Goal: Book appointment/travel/reservation

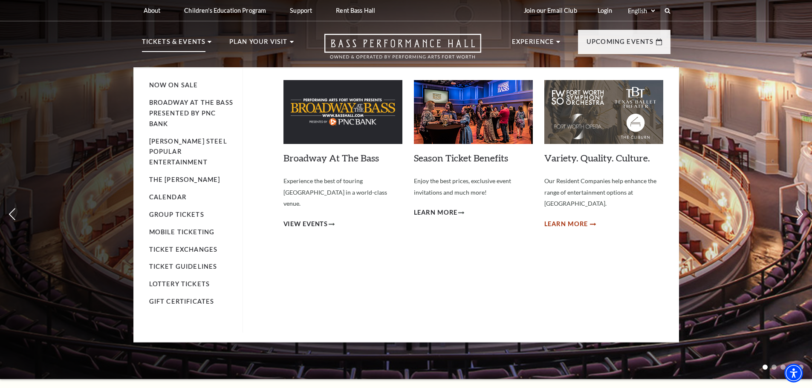
click at [556, 219] on span "Learn More" at bounding box center [567, 224] width 44 height 11
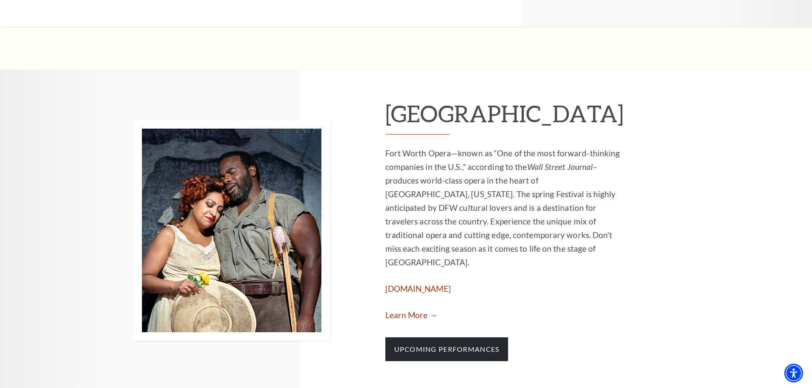
scroll to position [1151, 0]
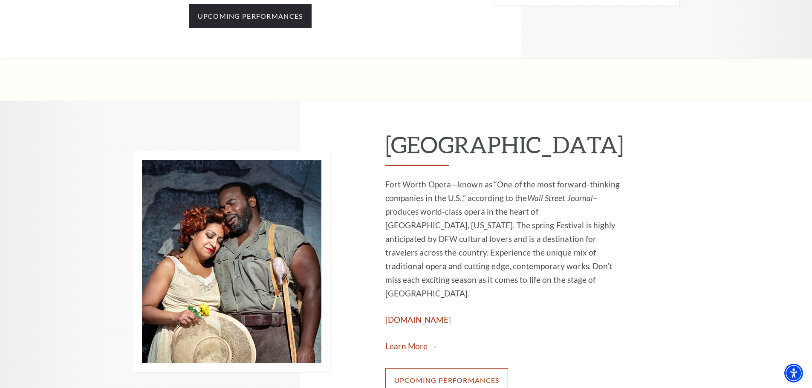
click at [476, 369] on link "Upcoming Performances" at bounding box center [446, 381] width 123 height 24
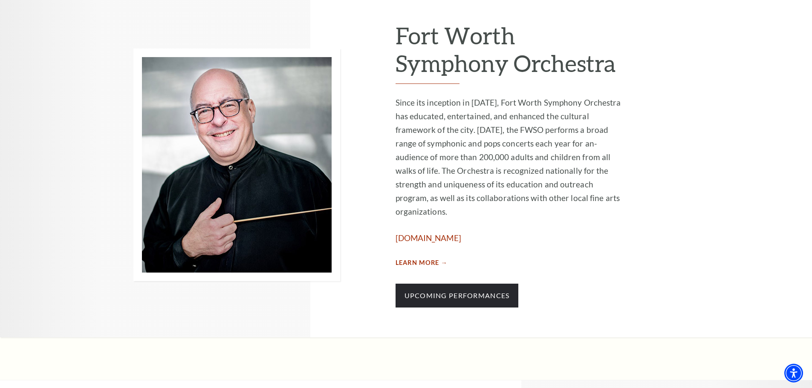
scroll to position [468, 0]
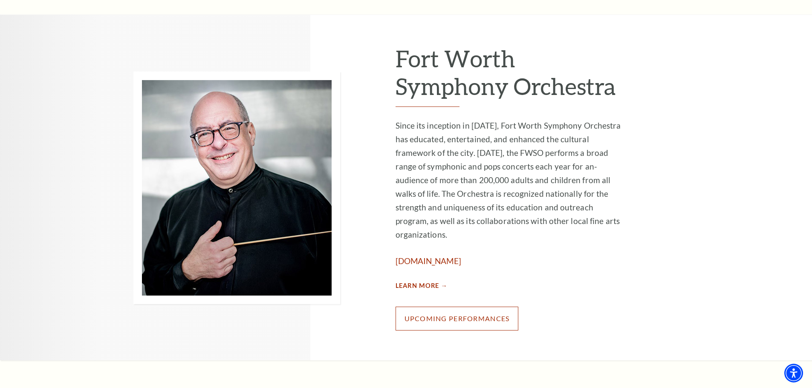
click at [452, 307] on link "Upcoming Performances" at bounding box center [457, 319] width 123 height 24
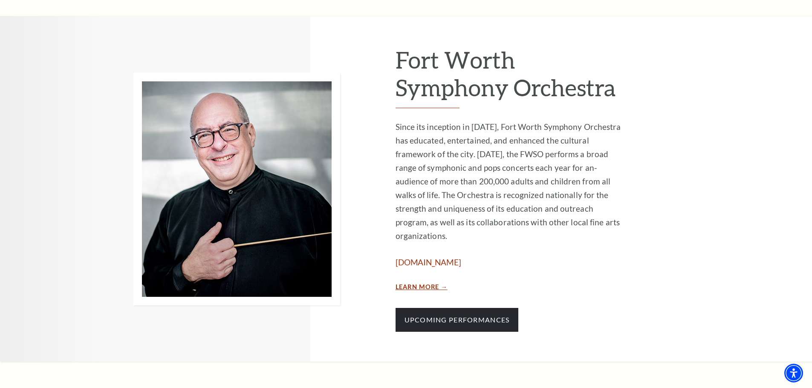
click at [406, 282] on link "Learn More →" at bounding box center [422, 287] width 52 height 11
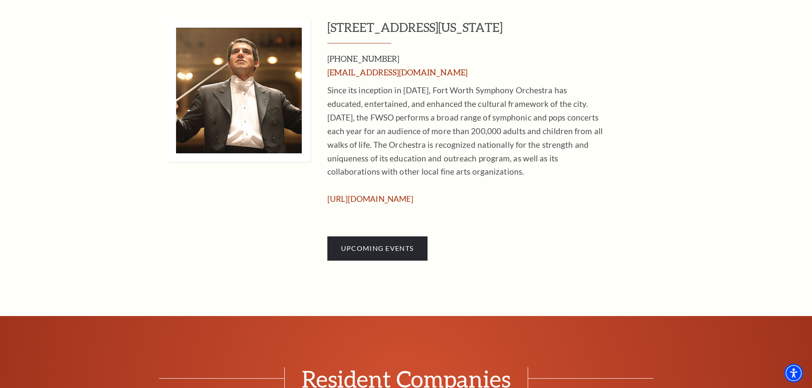
scroll to position [512, 0]
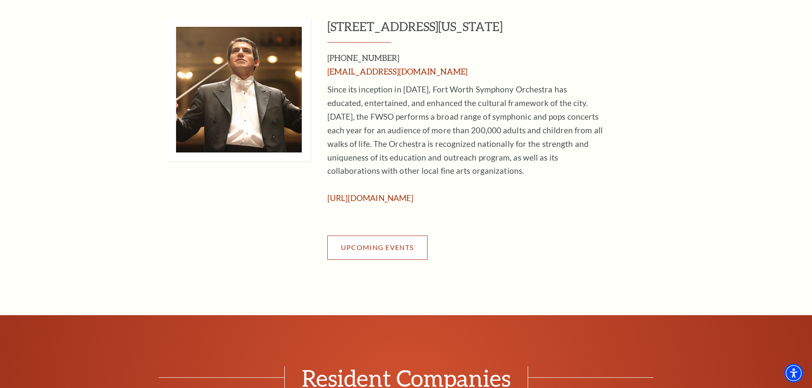
click at [354, 252] on span "Upcoming Events" at bounding box center [377, 247] width 72 height 8
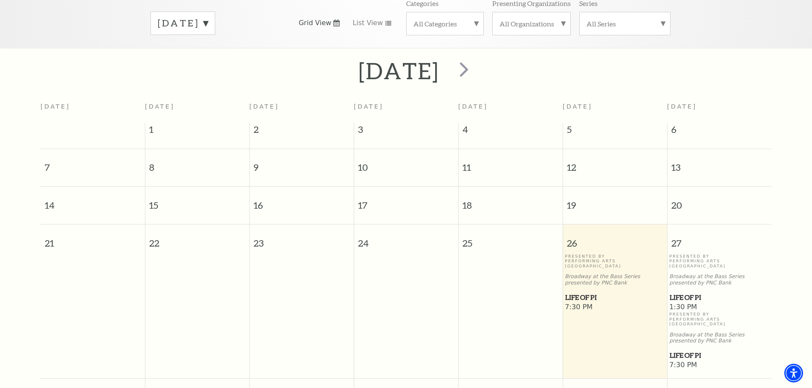
scroll to position [75, 0]
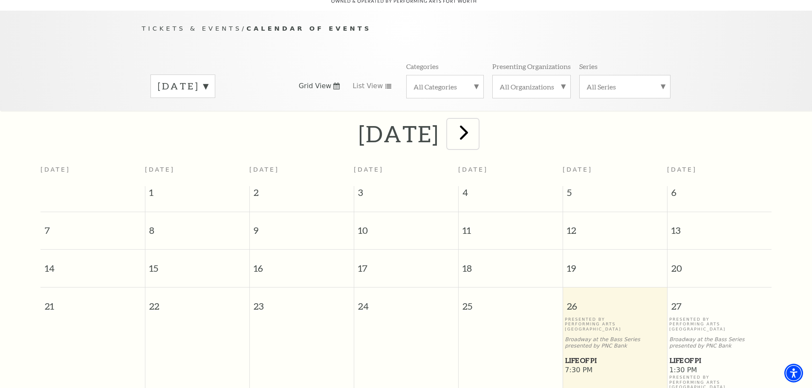
click at [476, 123] on span "next" at bounding box center [464, 132] width 24 height 24
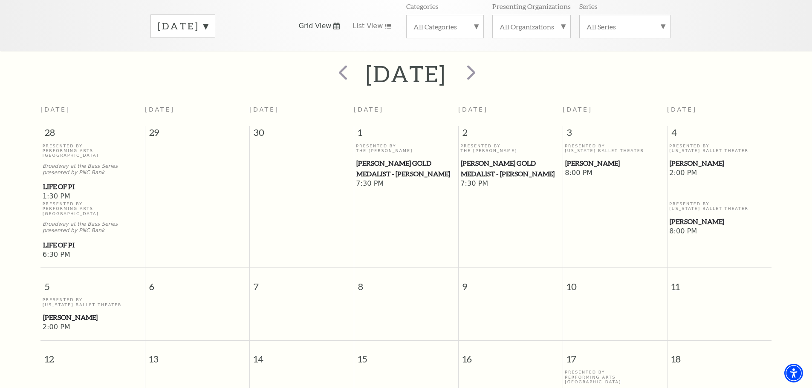
scroll to position [33, 0]
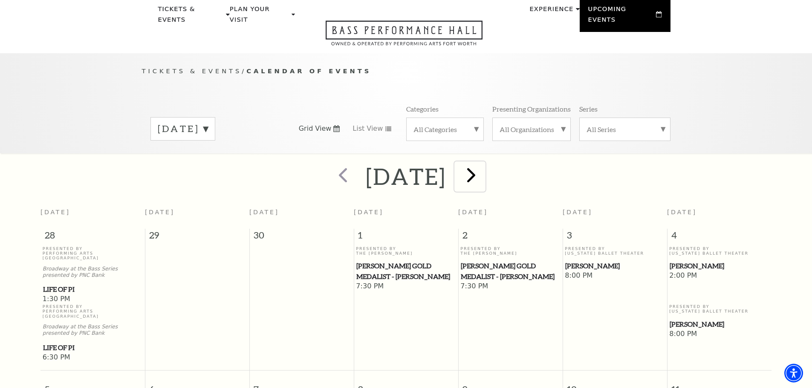
click at [484, 169] on span "next" at bounding box center [471, 175] width 24 height 24
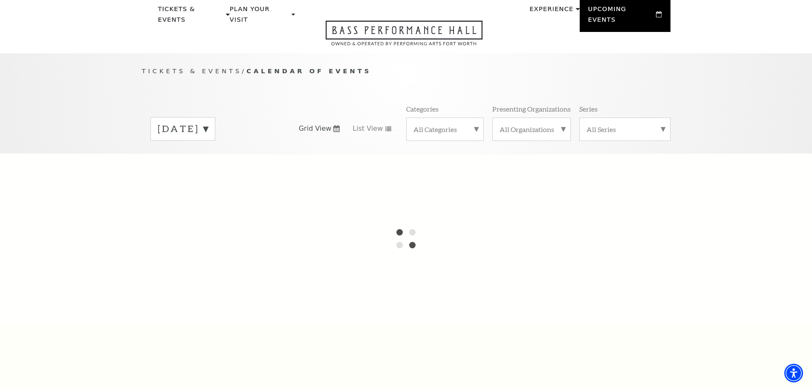
click at [208, 122] on label "[DATE]" at bounding box center [183, 128] width 50 height 13
click at [246, 156] on div at bounding box center [406, 239] width 812 height 171
click at [247, 157] on div at bounding box center [406, 239] width 812 height 171
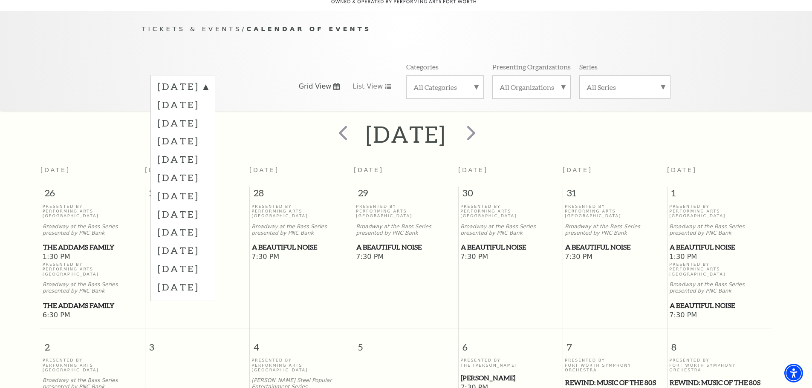
scroll to position [75, 0]
click at [660, 131] on div "November 2025" at bounding box center [406, 134] width 812 height 30
click at [726, 73] on div "Tickets & Events / Calendar of Events September 2025 October 2025 November 2025…" at bounding box center [406, 61] width 812 height 100
click at [101, 34] on div "Tickets & Events / Calendar of Events September 2025 October 2025 November 2025…" at bounding box center [406, 61] width 812 height 100
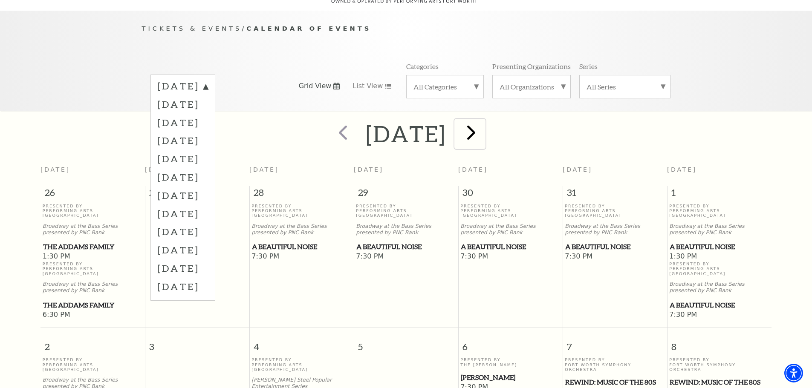
click at [484, 124] on span "next" at bounding box center [471, 132] width 24 height 24
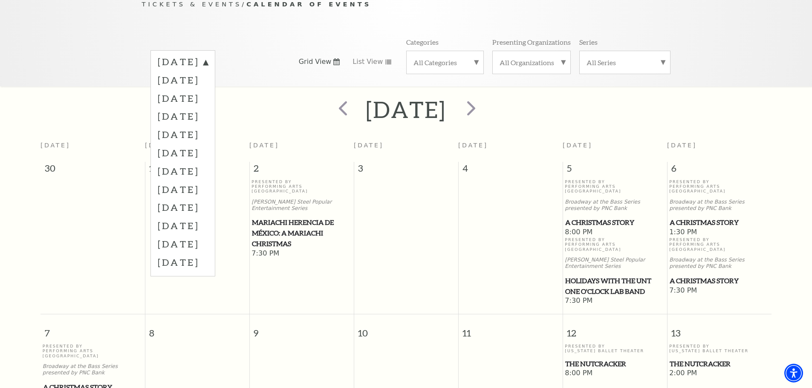
scroll to position [24, 0]
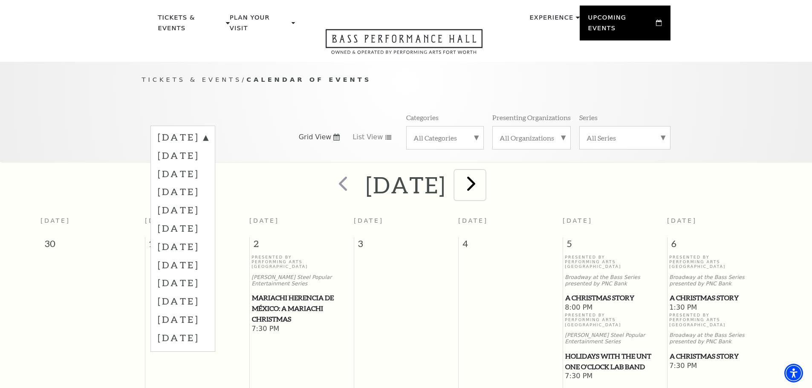
click at [484, 173] on span "next" at bounding box center [471, 183] width 24 height 24
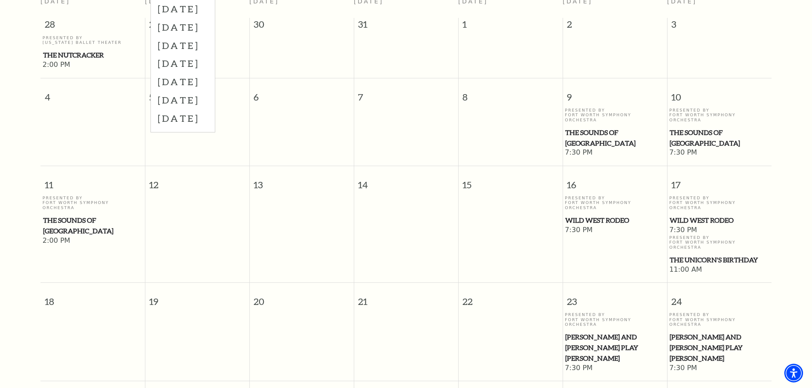
scroll to position [118, 0]
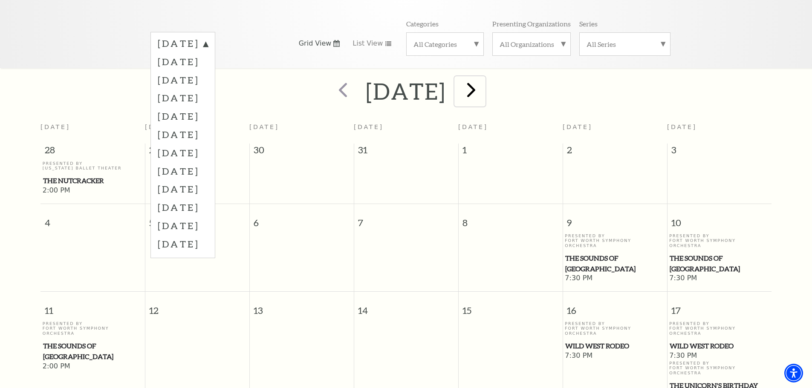
click at [484, 78] on span "next" at bounding box center [471, 90] width 24 height 24
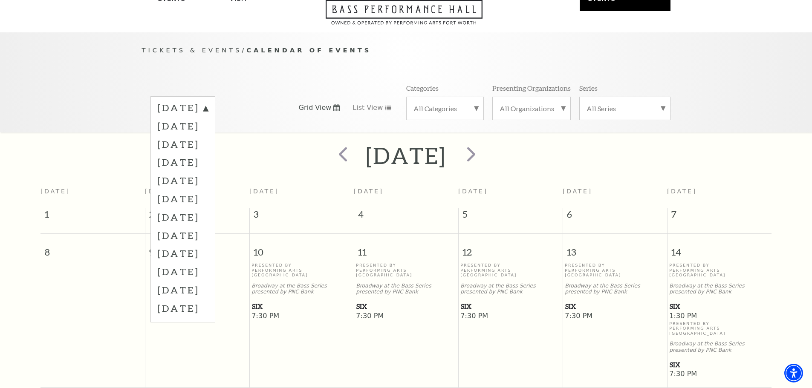
scroll to position [0, 0]
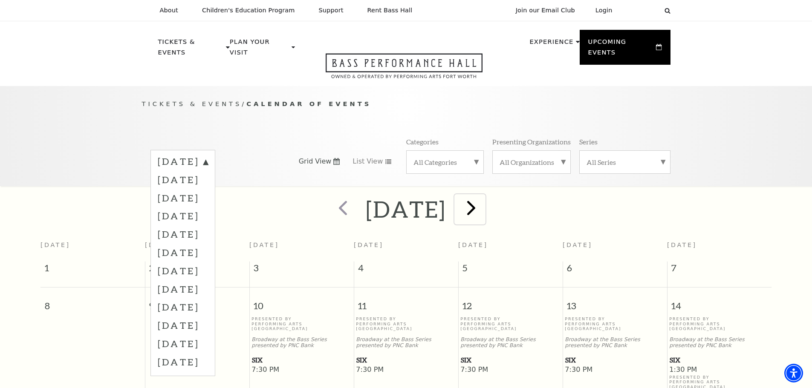
click at [484, 201] on span "next" at bounding box center [471, 208] width 24 height 24
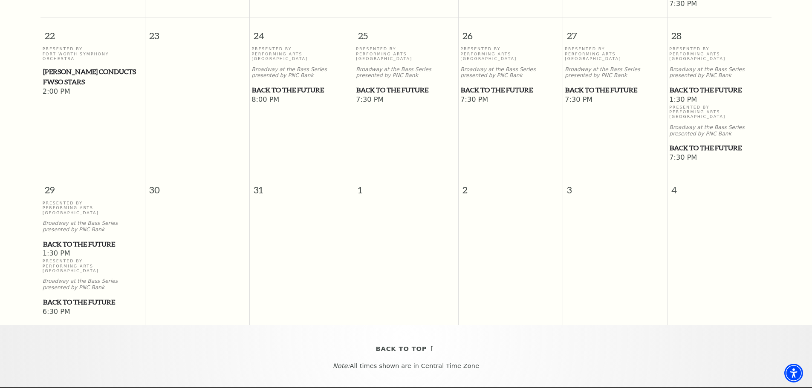
scroll to position [715, 0]
